Goal: Find specific fact

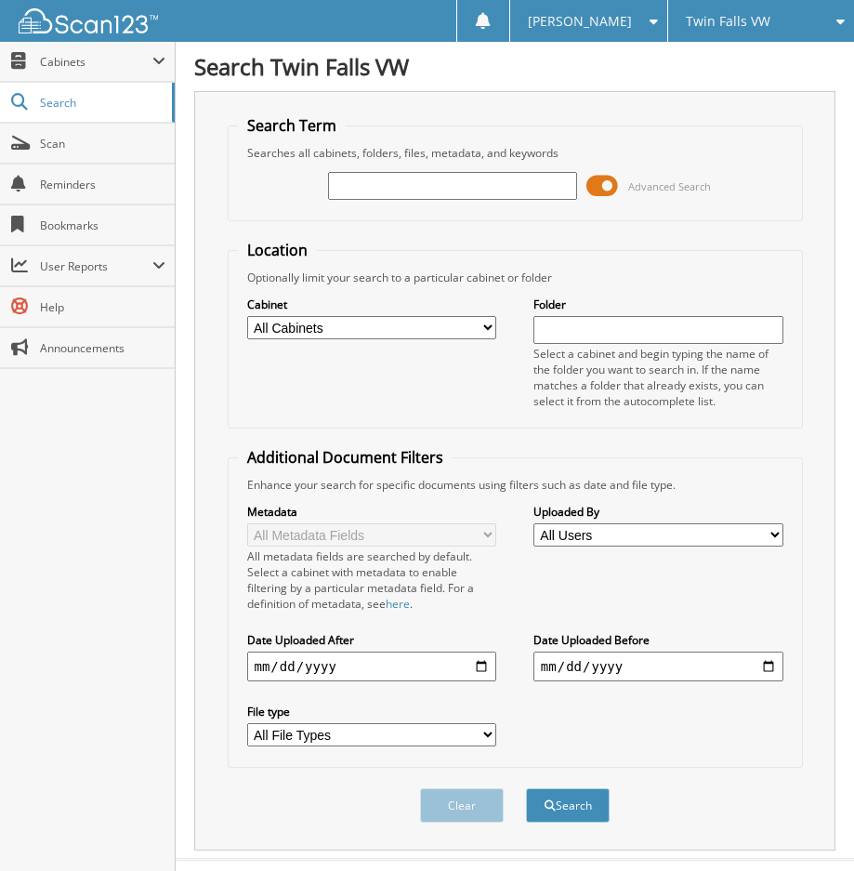
click at [420, 188] on input "text" at bounding box center [453, 186] width 250 height 28
paste input "TE61301"
type input "TE61301"
click at [573, 797] on button "Search" at bounding box center [568, 805] width 84 height 34
click at [613, 187] on span at bounding box center [602, 186] width 32 height 28
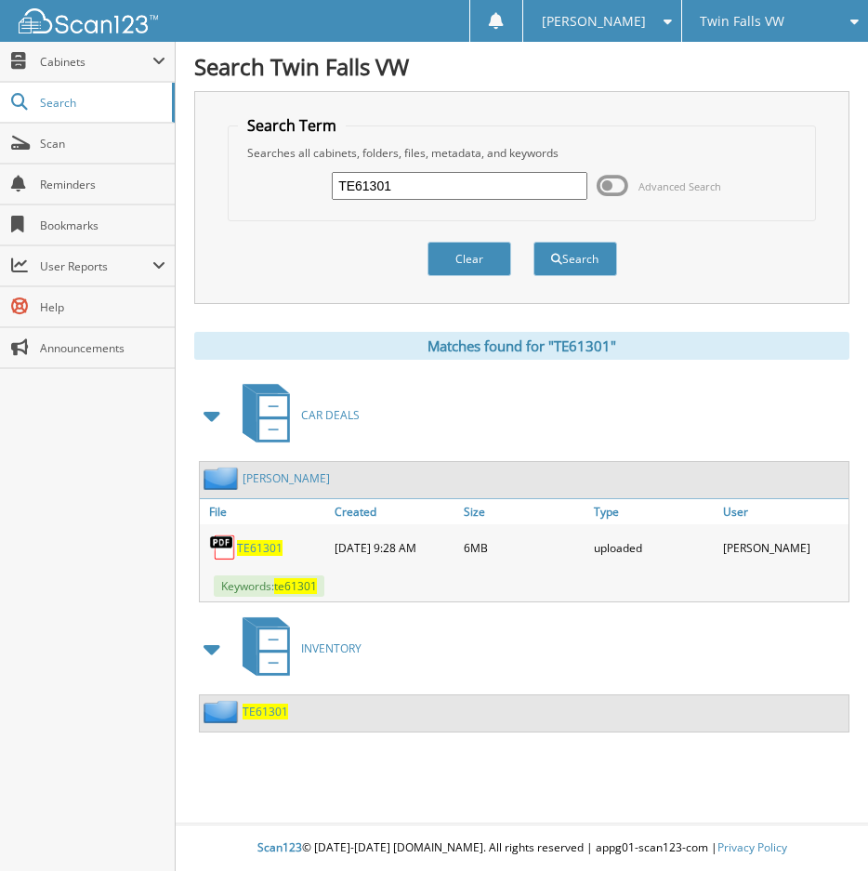
click at [248, 543] on span "TE61301" at bounding box center [260, 548] width 46 height 16
